Goal: Information Seeking & Learning: Learn about a topic

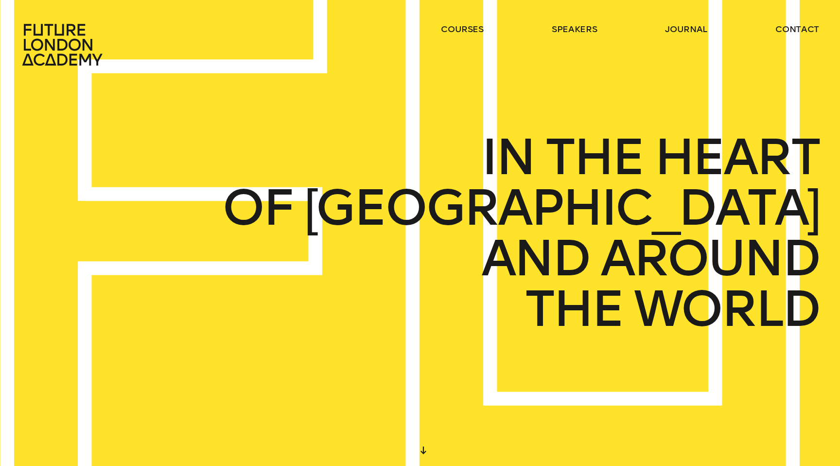
click at [33, 37] on icon at bounding box center [64, 44] width 86 height 43
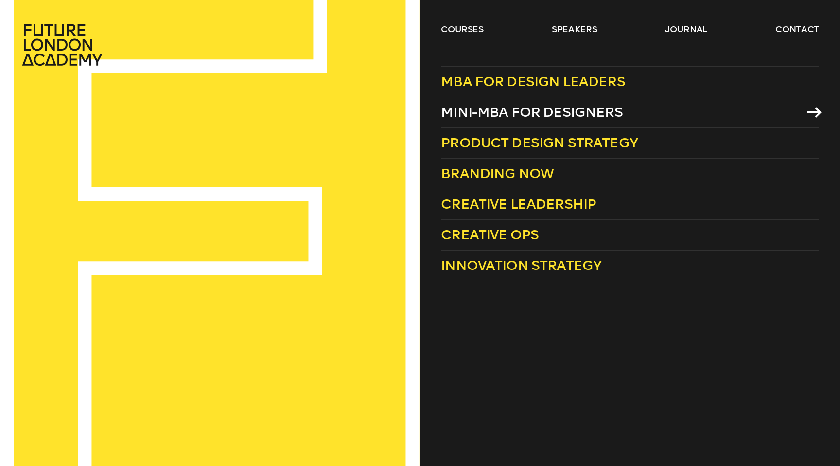
click at [474, 113] on span "Mini-MBA for Designers" at bounding box center [532, 112] width 182 height 16
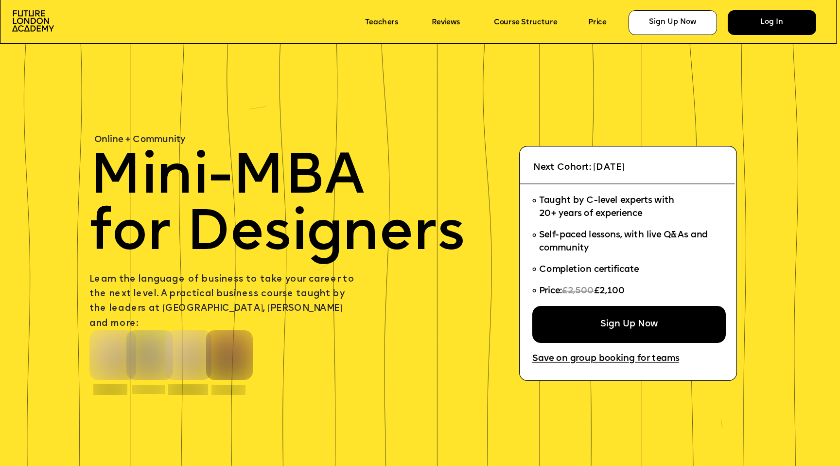
click at [767, 21] on div "Log In" at bounding box center [772, 22] width 88 height 25
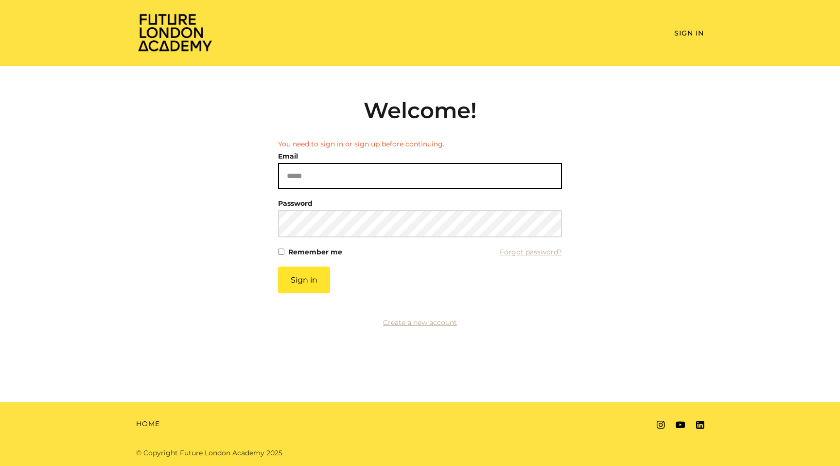
click at [334, 163] on input "Email" at bounding box center [420, 176] width 284 height 26
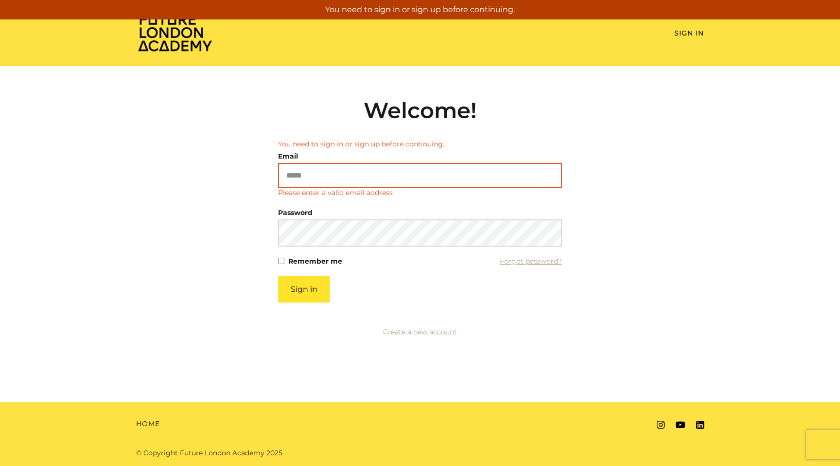
click at [315, 172] on input "Email" at bounding box center [420, 175] width 284 height 25
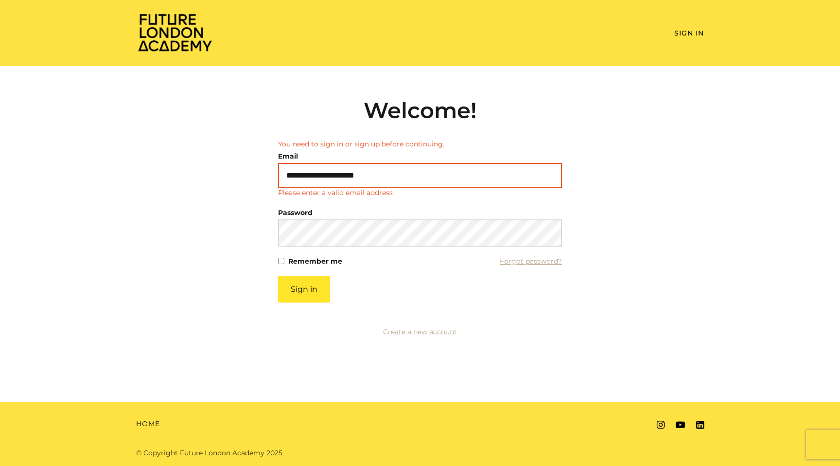
type input "**********"
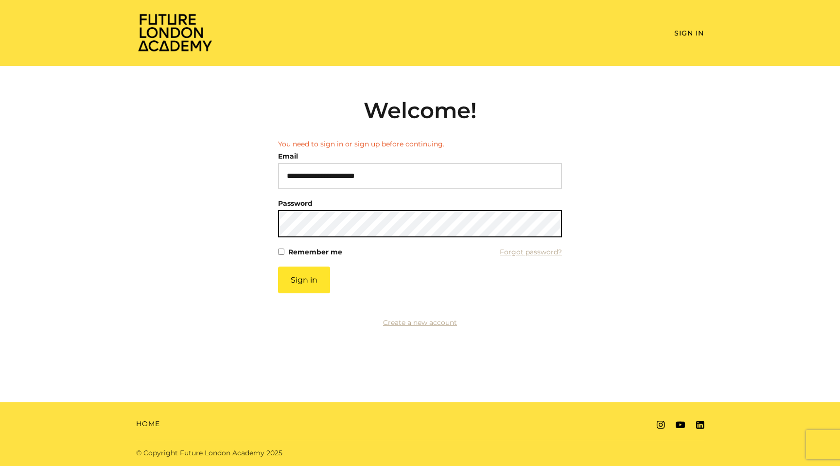
click at [278, 266] on button "Sign in" at bounding box center [304, 279] width 52 height 27
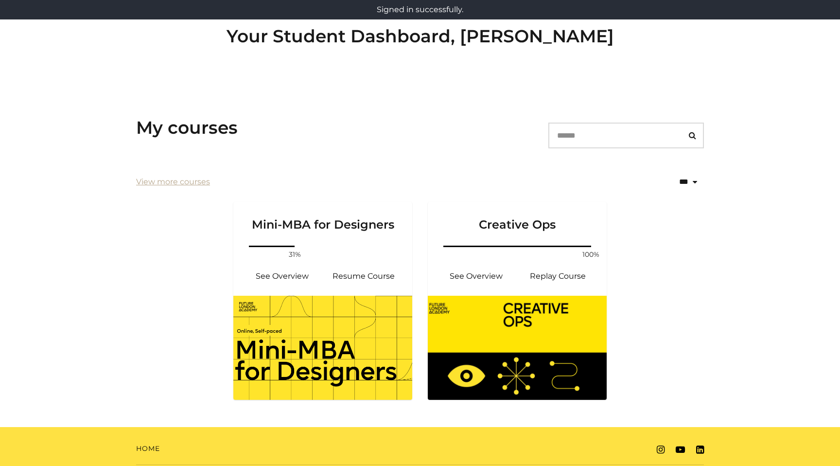
scroll to position [79, 0]
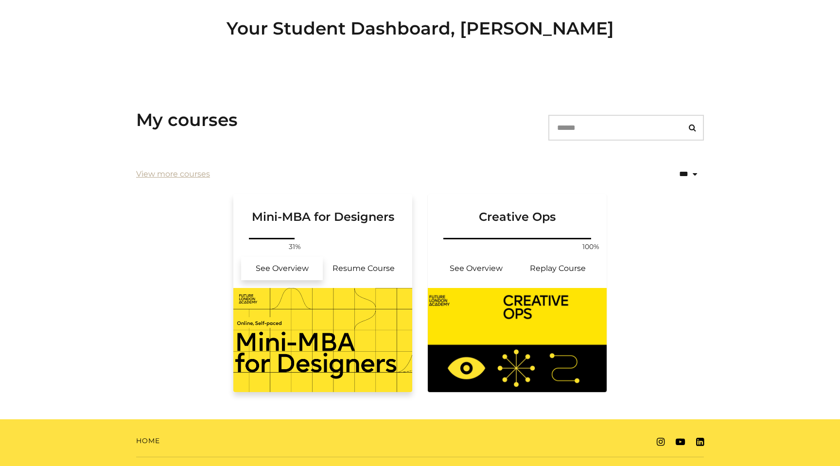
click at [308, 271] on link "See Overview" at bounding box center [282, 268] width 82 height 23
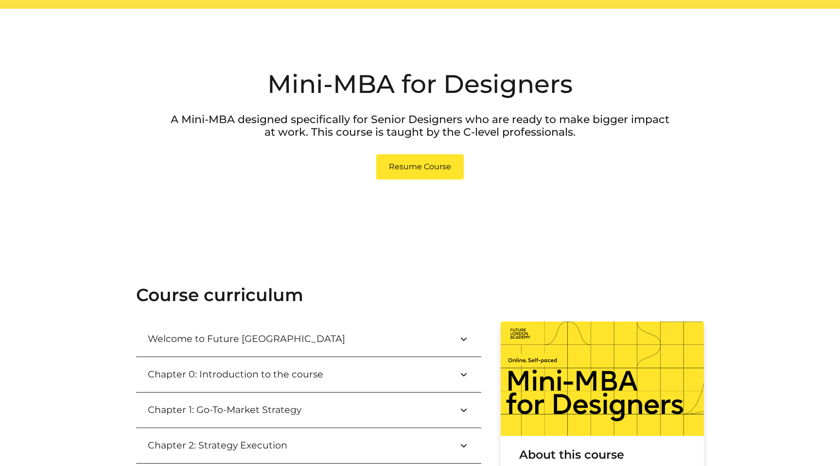
scroll to position [206, 0]
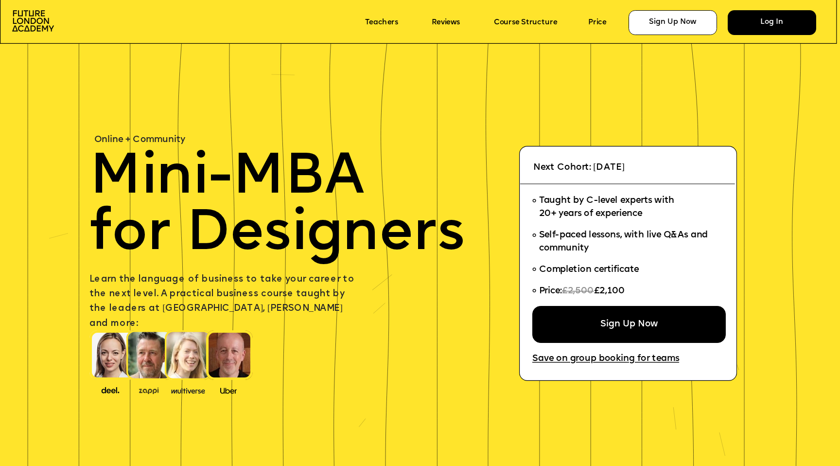
click at [774, 30] on div "Log In" at bounding box center [772, 22] width 88 height 25
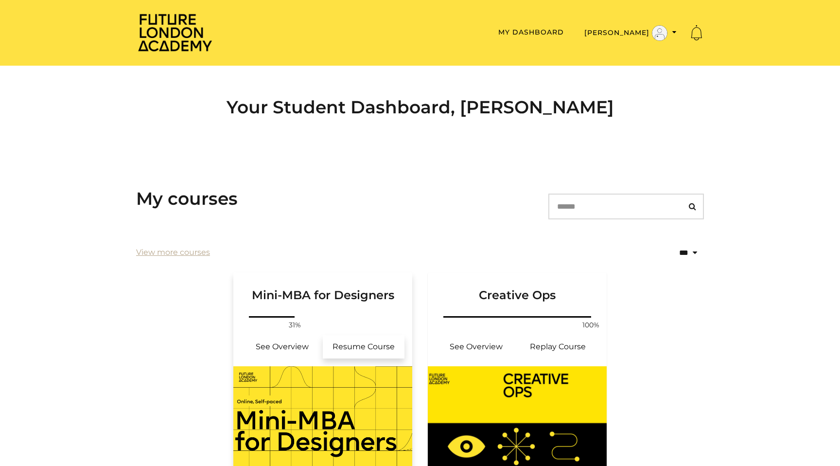
click at [363, 339] on link "Resume Course" at bounding box center [364, 346] width 82 height 23
